Goal: Find specific page/section: Find specific page/section

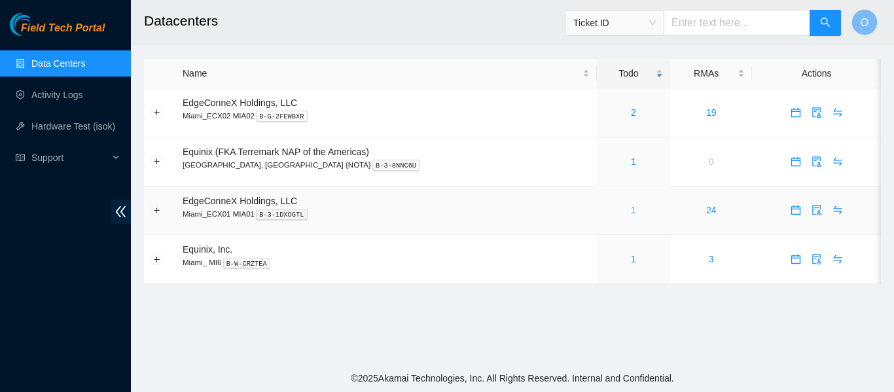
click at [631, 210] on link "1" at bounding box center [633, 210] width 5 height 10
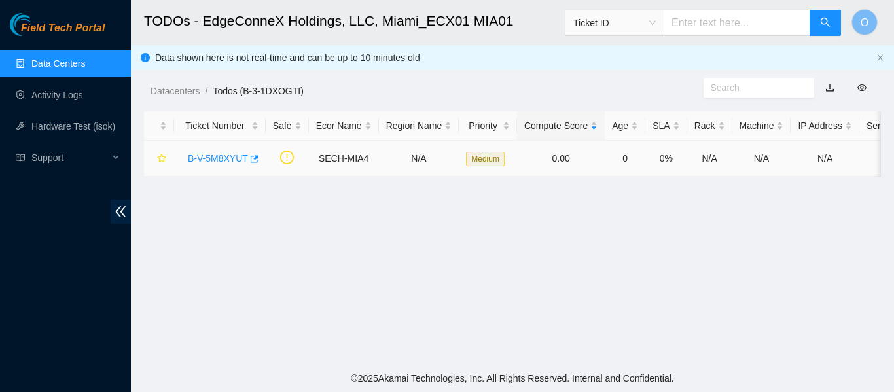
click at [225, 160] on link "B-V-5M8XYUT" at bounding box center [218, 158] width 60 height 10
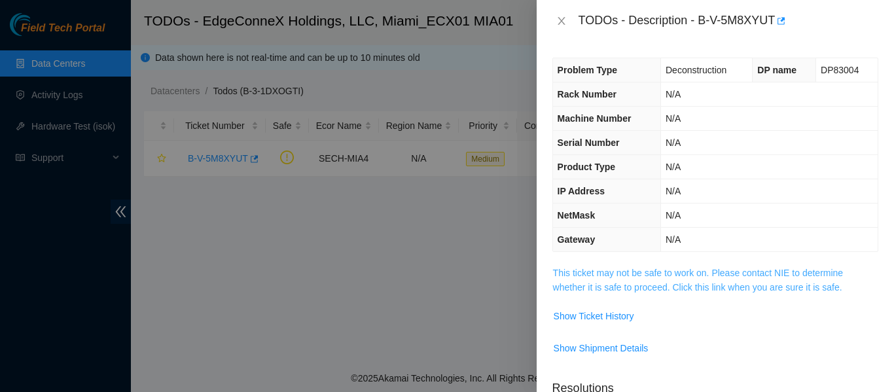
click at [686, 290] on link "This ticket may not be safe to work on. Please contact NIE to determine whether…" at bounding box center [698, 280] width 291 height 25
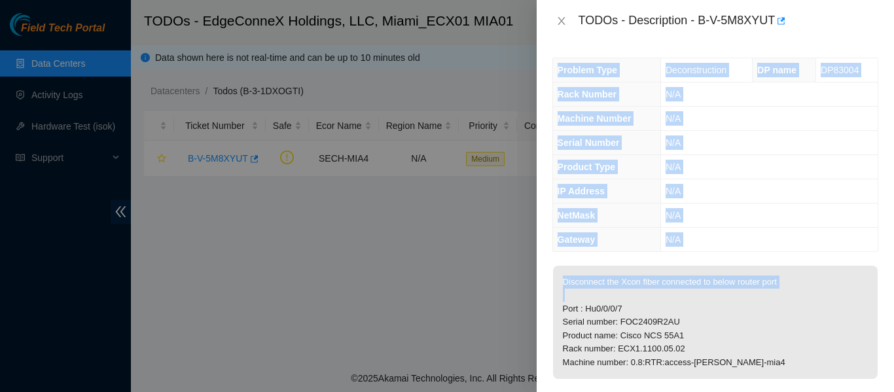
drag, startPoint x: 686, startPoint y: 290, endPoint x: 648, endPoint y: 48, distance: 245.3
click at [648, 48] on div "Problem Type Deconstruction DP name DP83004 Rack Number N/A Machine Number N/A …" at bounding box center [715, 217] width 357 height 350
click at [559, 21] on icon "close" at bounding box center [562, 21] width 10 height 10
